Goal: Use online tool/utility: Utilize a website feature to perform a specific function

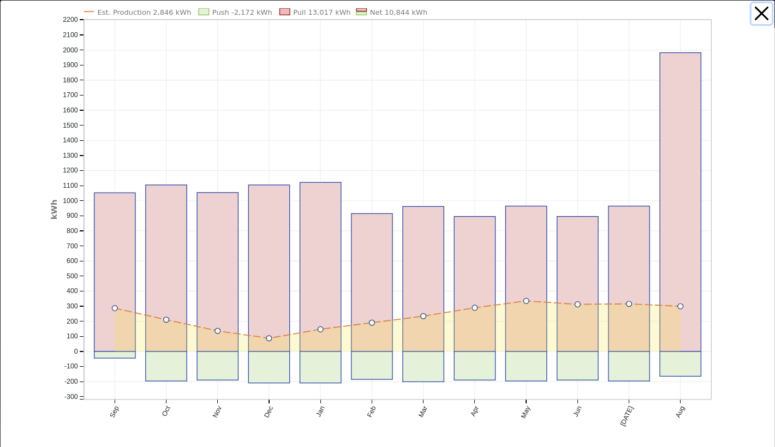
click at [762, 13] on button "button" at bounding box center [762, 13] width 21 height 21
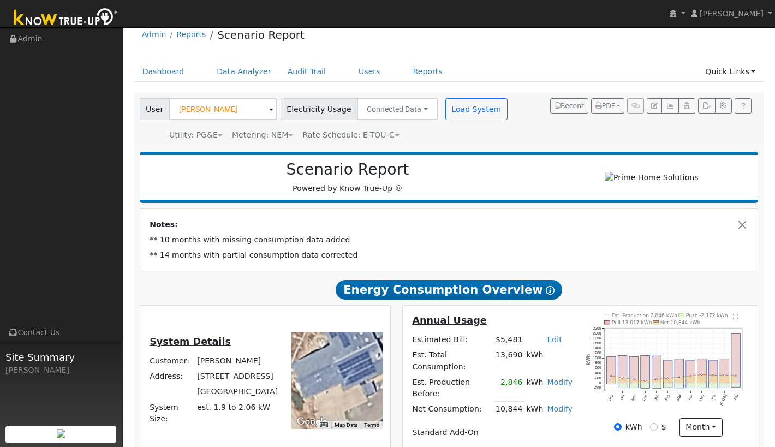
scroll to position [17, 0]
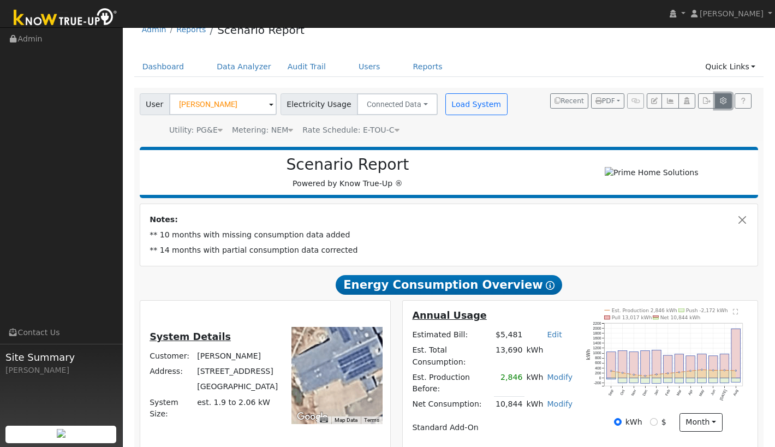
click at [726, 103] on icon "button" at bounding box center [724, 101] width 8 height 7
type input "3"
type input "450"
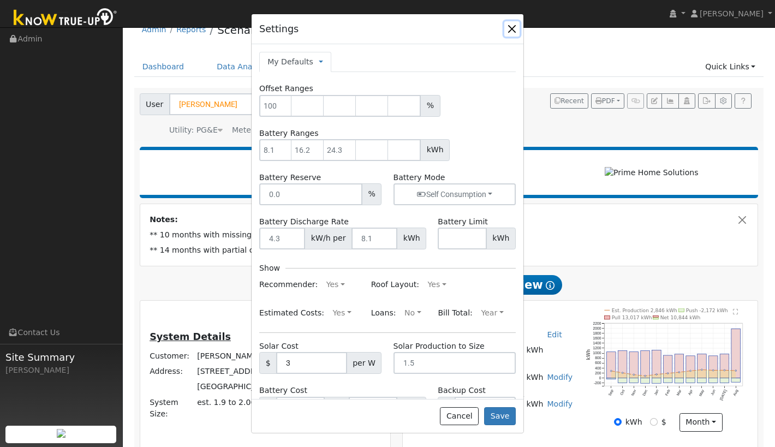
click at [515, 28] on button "button" at bounding box center [512, 28] width 15 height 15
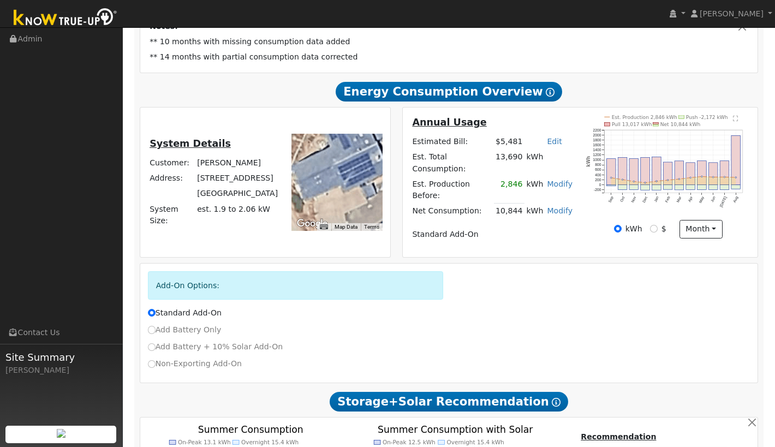
scroll to position [0, 0]
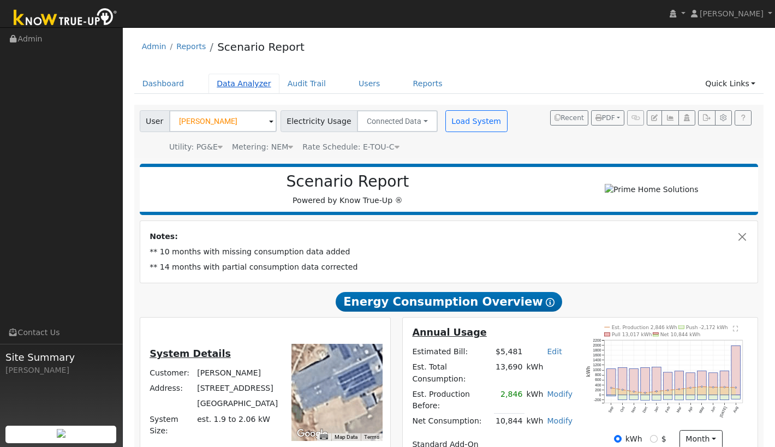
click at [235, 84] on link "Data Analyzer" at bounding box center [244, 84] width 71 height 20
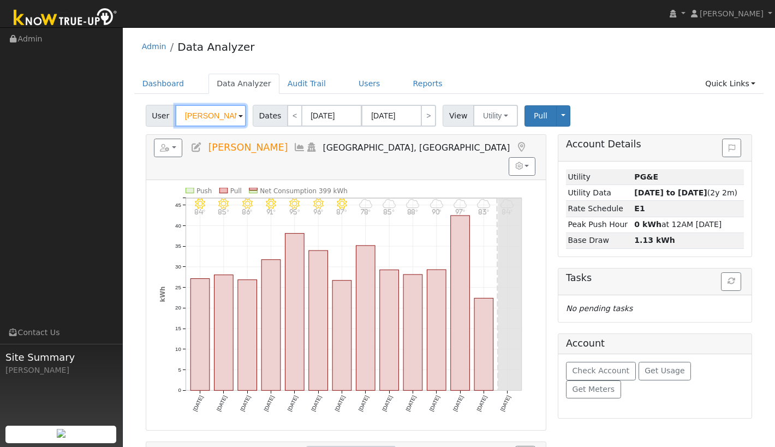
click at [205, 116] on input "Krista Crookham" at bounding box center [210, 116] width 71 height 22
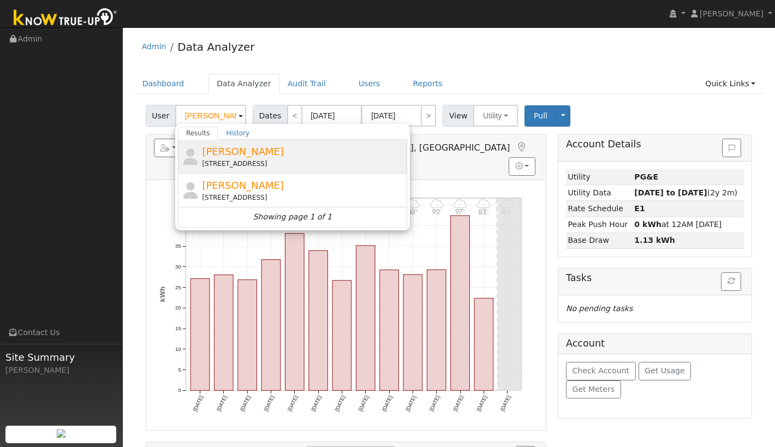
click at [250, 158] on div "Angie Carocci 1750 Bear Rock Road, Placerville, CA 95667" at bounding box center [303, 156] width 203 height 25
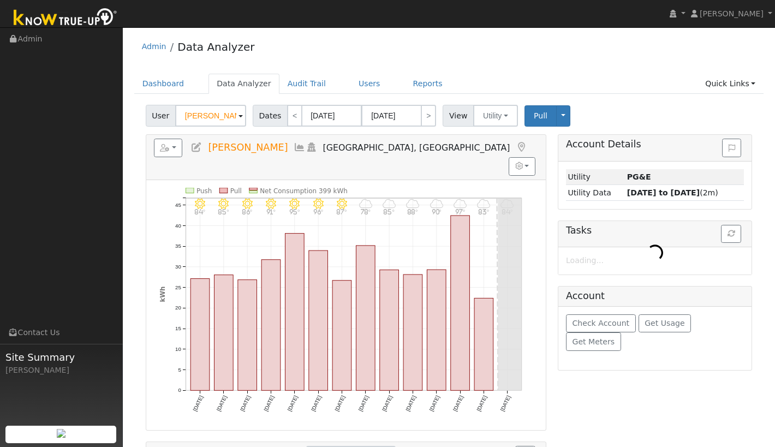
type input "[PERSON_NAME]"
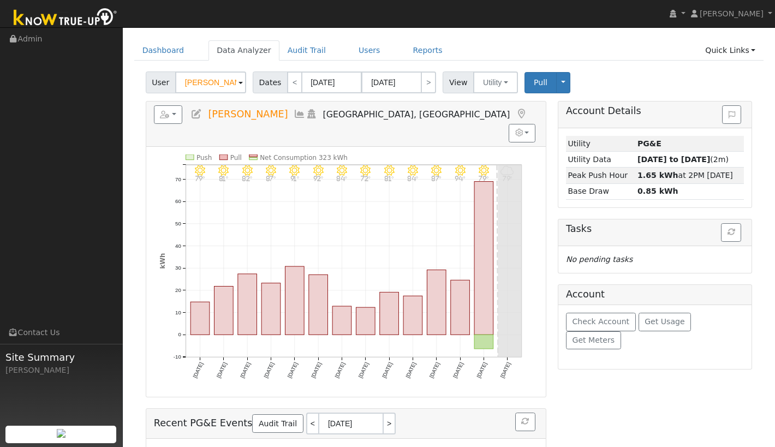
scroll to position [34, 0]
click at [615, 335] on span "Get Meters" at bounding box center [593, 339] width 43 height 9
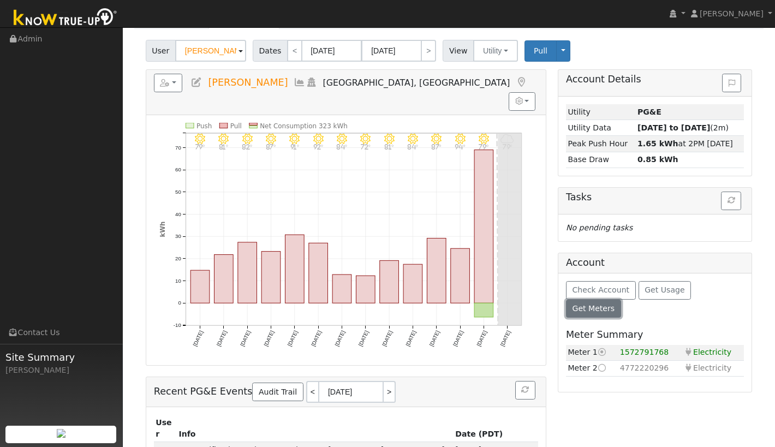
scroll to position [67, 0]
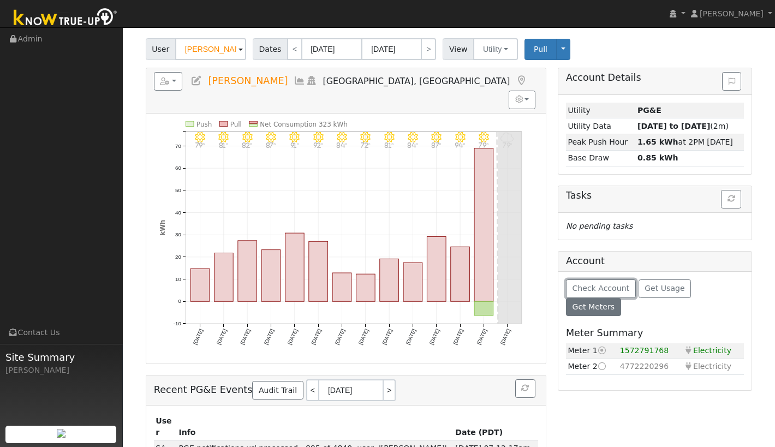
click at [604, 292] on span "Check Account" at bounding box center [600, 288] width 57 height 9
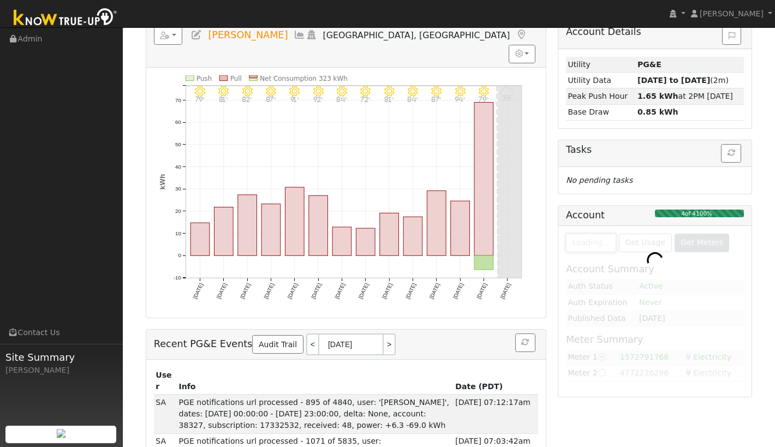
scroll to position [129, 0]
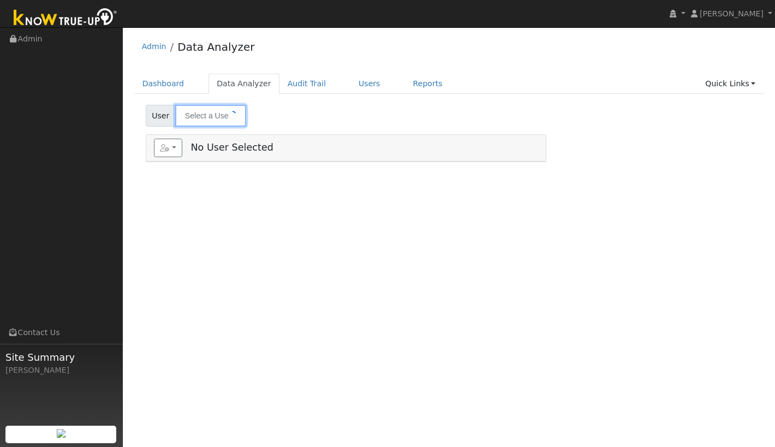
type input "[PERSON_NAME]"
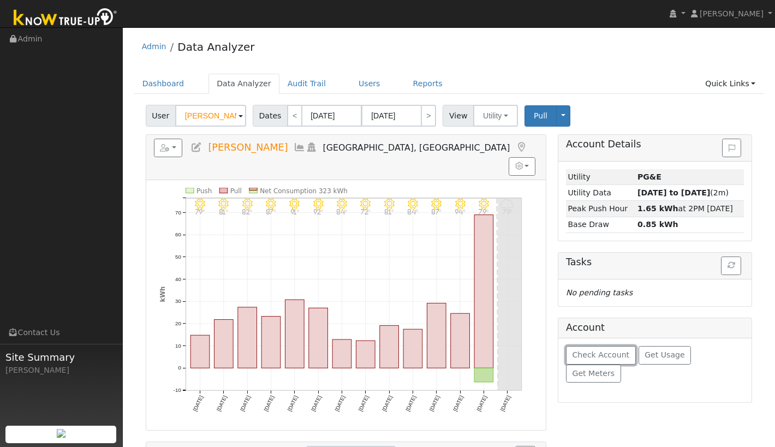
click at [612, 354] on span "Check Account" at bounding box center [600, 355] width 57 height 9
